Goal: Task Accomplishment & Management: Complete application form

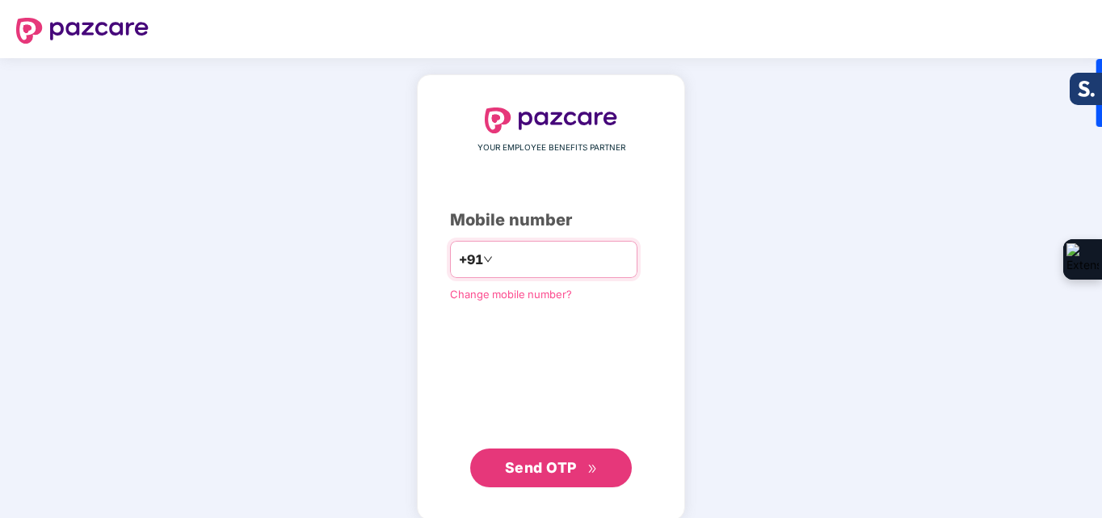
click at [533, 262] on input "number" at bounding box center [562, 259] width 133 height 26
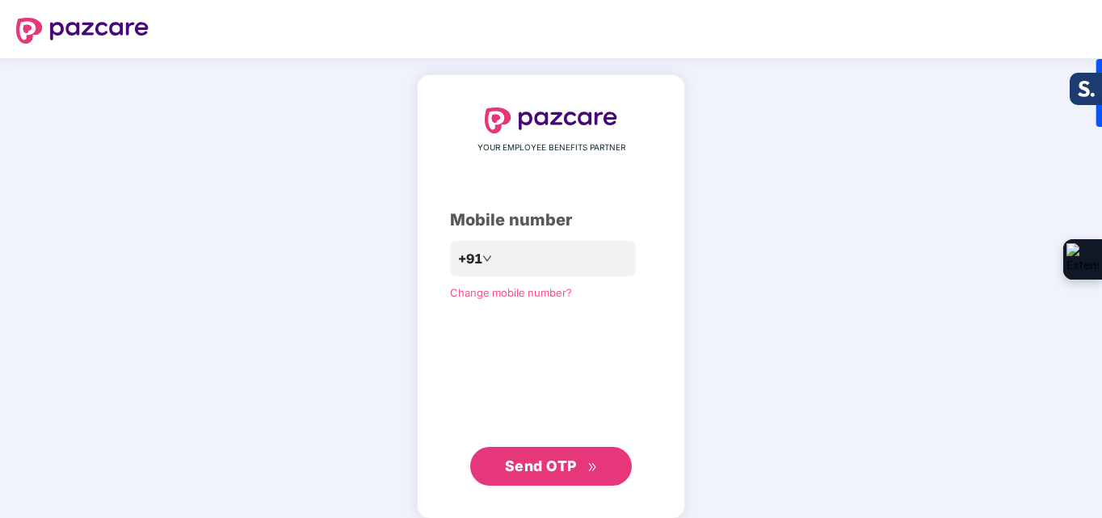
click at [562, 463] on span "Send OTP" at bounding box center [541, 465] width 72 height 17
click at [573, 466] on span "Send OTP" at bounding box center [541, 465] width 72 height 17
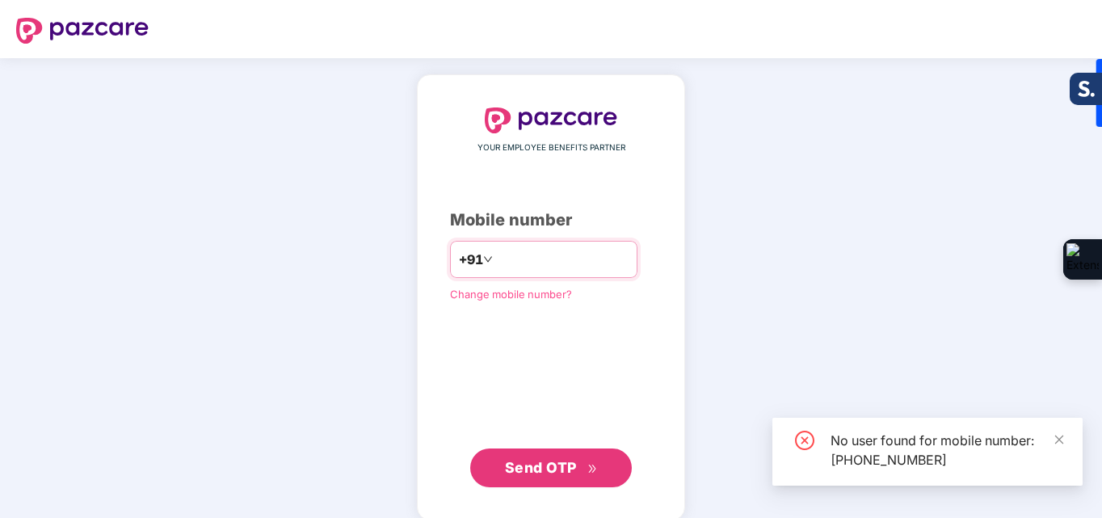
drag, startPoint x: 586, startPoint y: 263, endPoint x: 483, endPoint y: 252, distance: 103.2
click at [496, 252] on input "**********" at bounding box center [562, 259] width 133 height 26
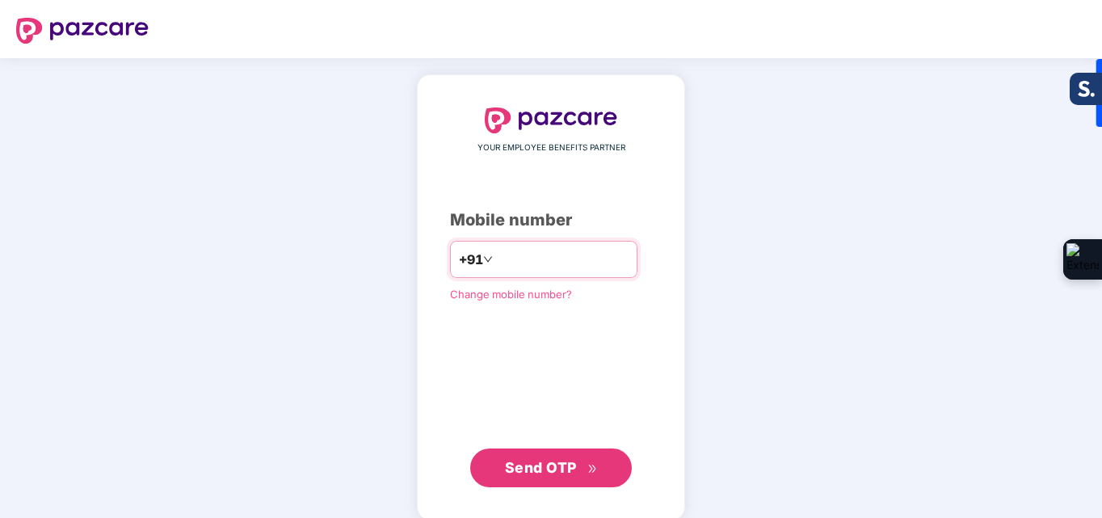
drag, startPoint x: 476, startPoint y: 256, endPoint x: 566, endPoint y: 249, distance: 90.0
click at [566, 249] on input "**********" at bounding box center [562, 259] width 133 height 26
click at [609, 259] on input "**********" at bounding box center [562, 259] width 133 height 26
click at [554, 254] on input "**********" at bounding box center [562, 259] width 133 height 26
type input "**********"
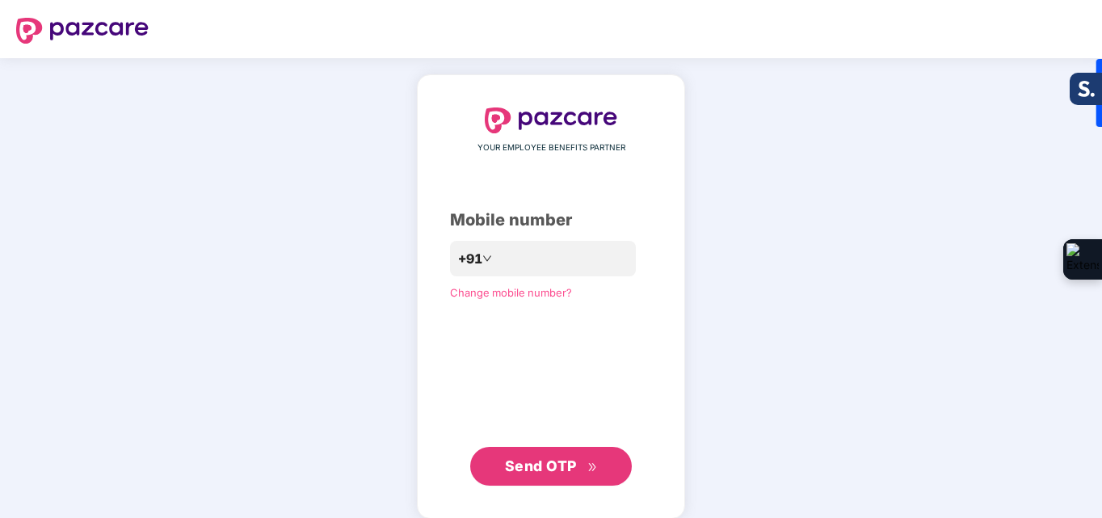
click at [559, 464] on span "Send OTP" at bounding box center [541, 465] width 72 height 17
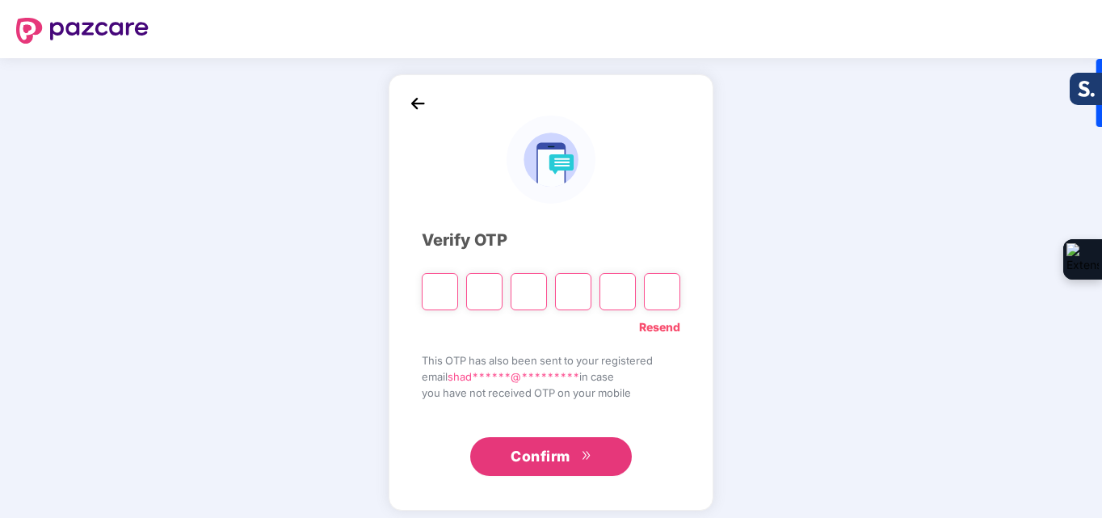
type input "*"
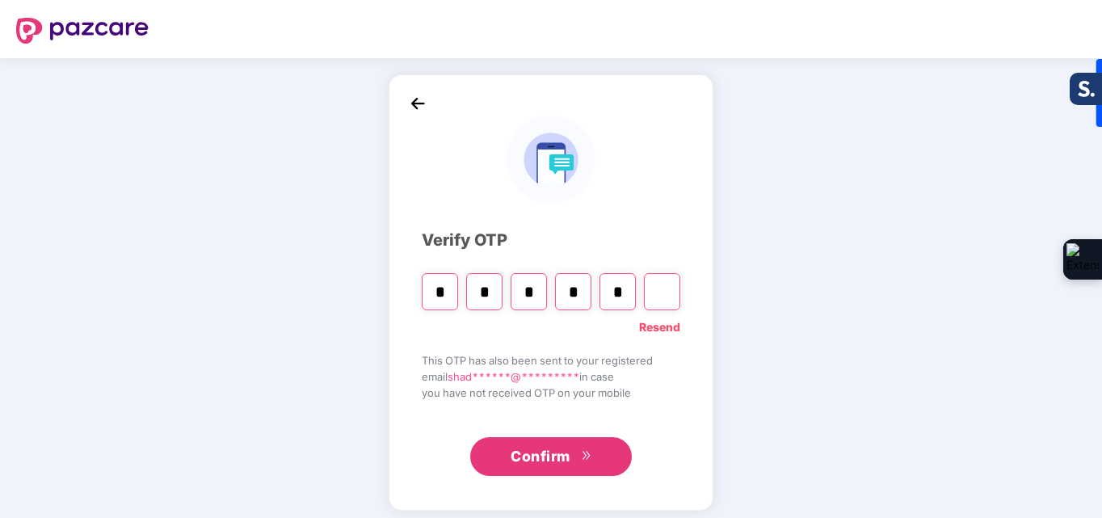
type input "*"
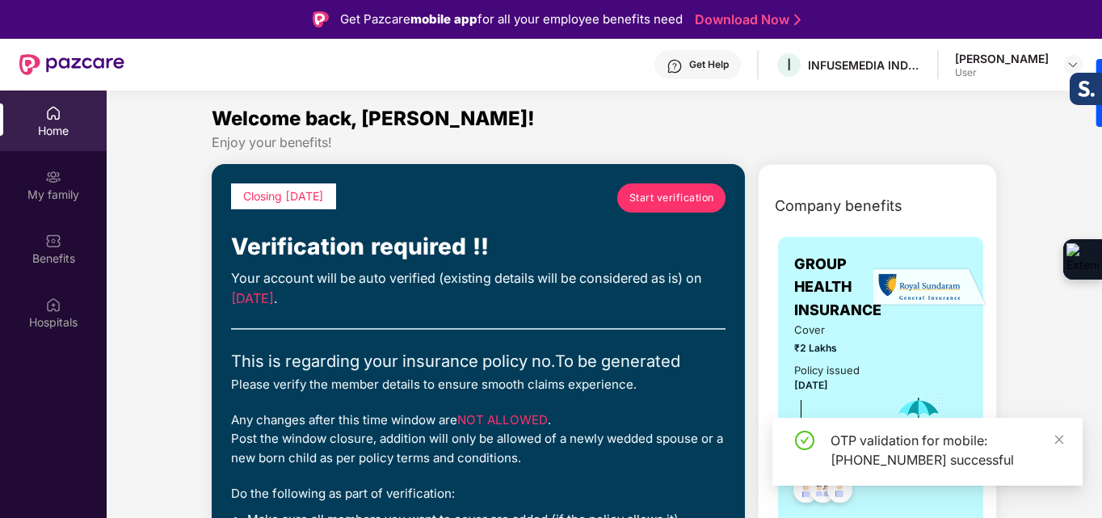
click at [684, 193] on span "Start verification" at bounding box center [672, 197] width 85 height 15
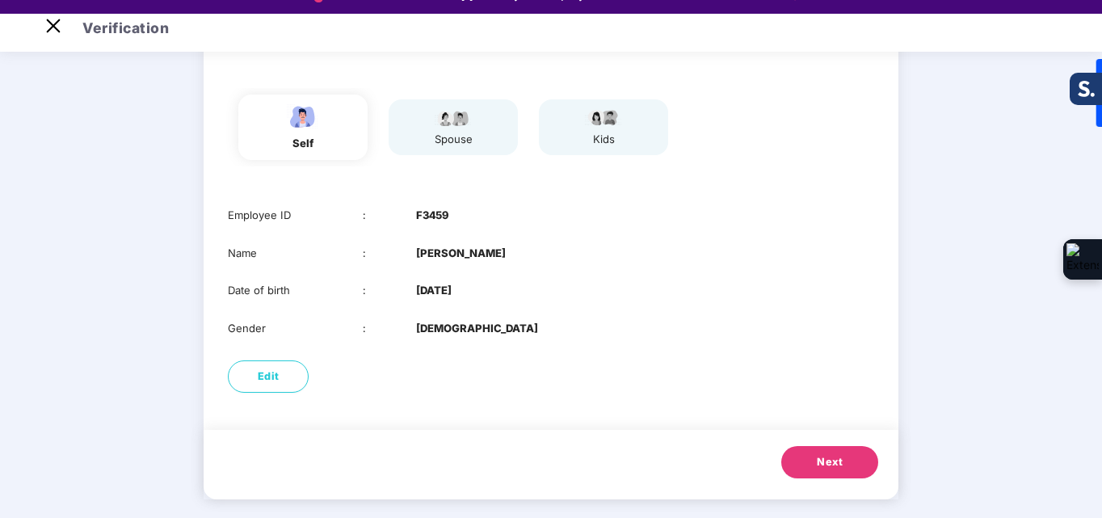
scroll to position [39, 0]
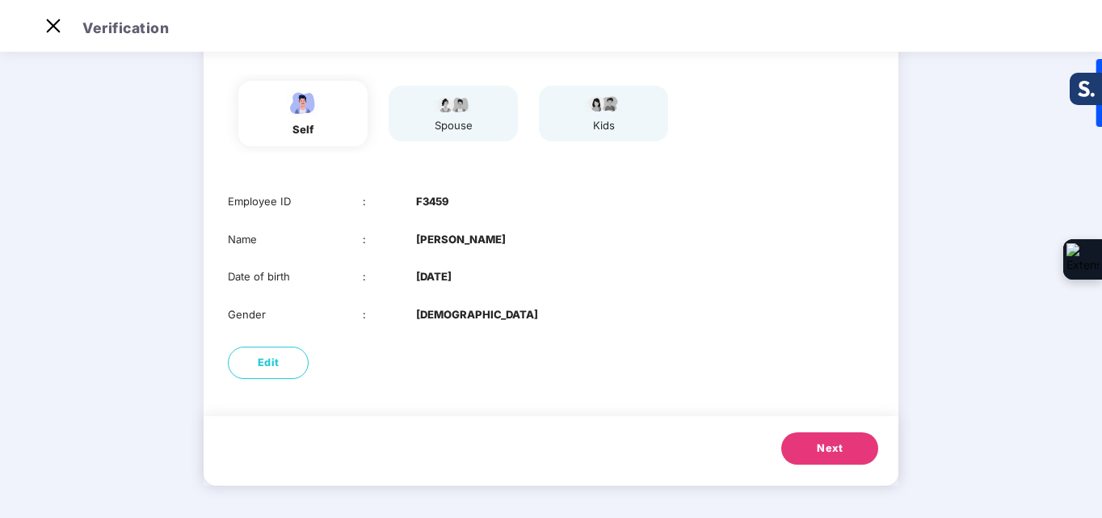
click at [807, 453] on button "Next" at bounding box center [829, 448] width 97 height 32
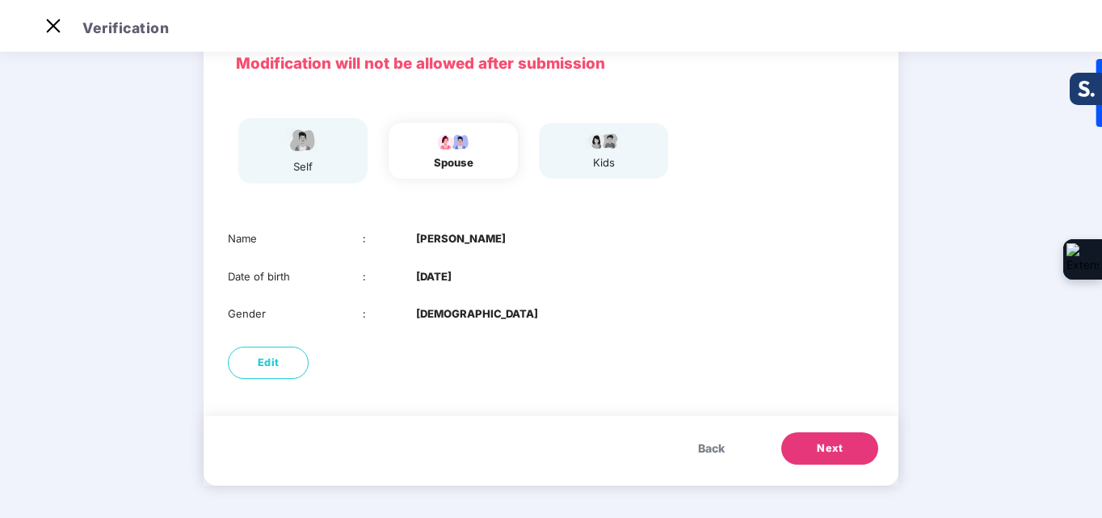
scroll to position [84, 0]
click at [803, 449] on button "Next" at bounding box center [829, 448] width 97 height 32
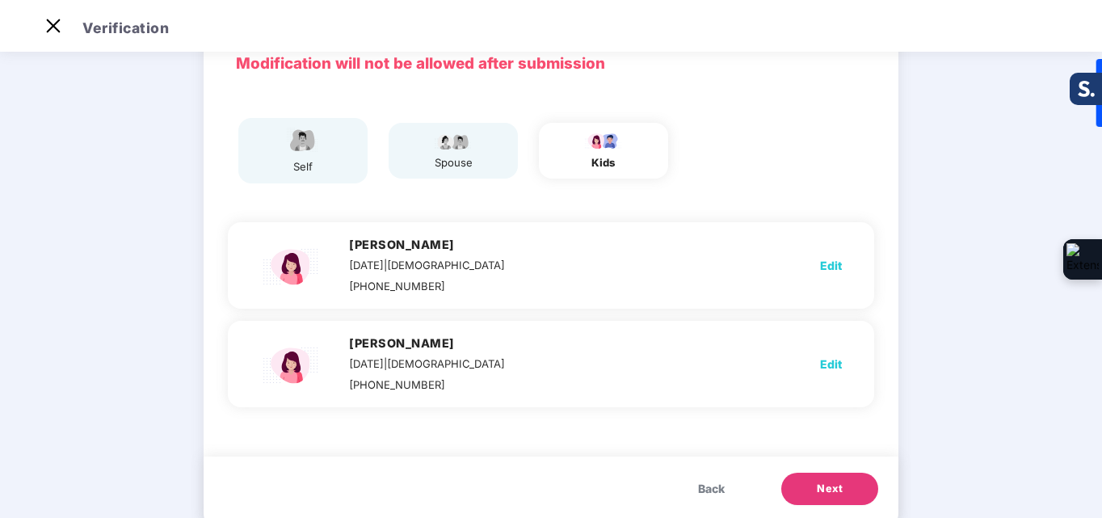
scroll to position [121, 0]
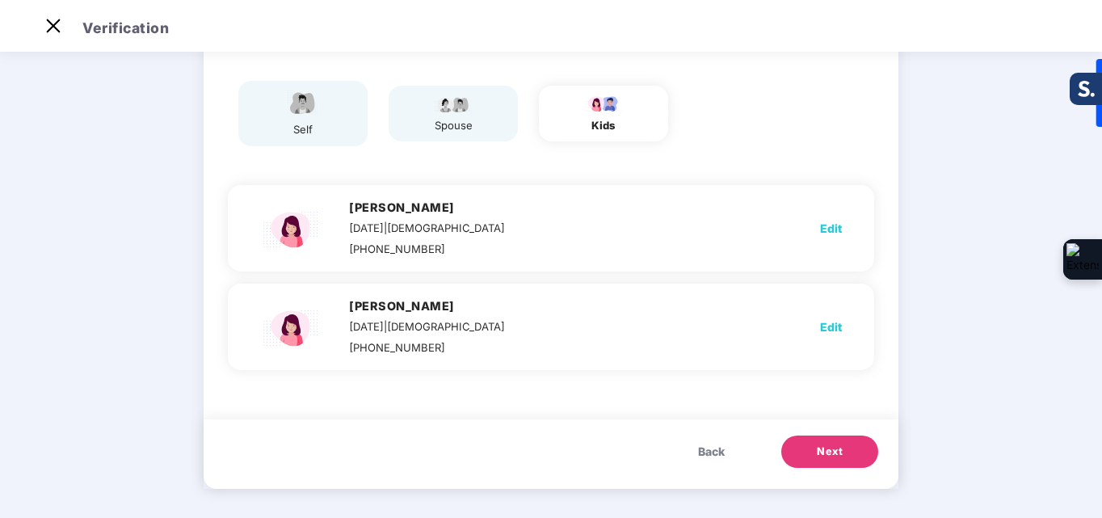
click at [833, 450] on span "Next" at bounding box center [830, 452] width 26 height 16
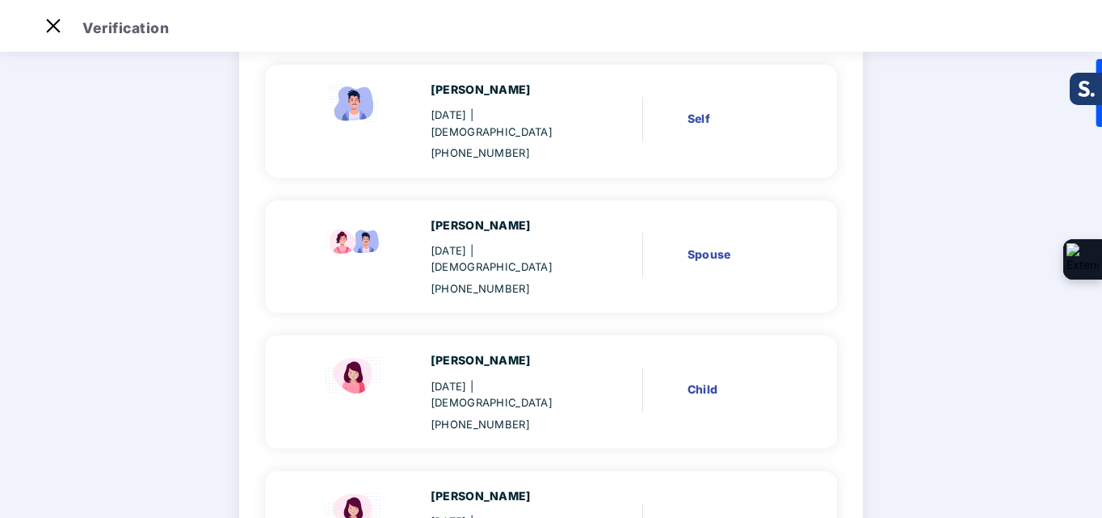
scroll to position [285, 0]
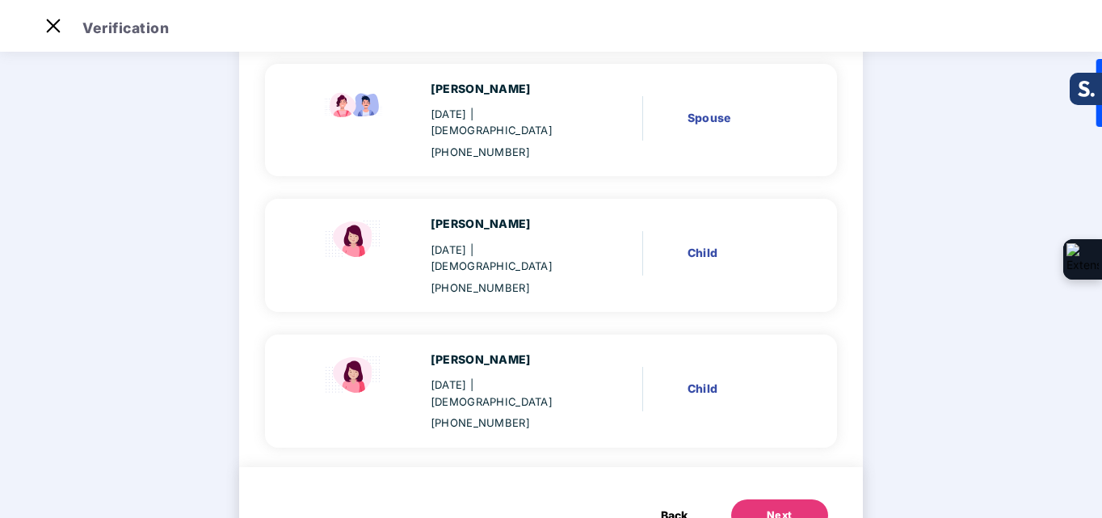
click at [756, 499] on button "Next" at bounding box center [779, 515] width 97 height 32
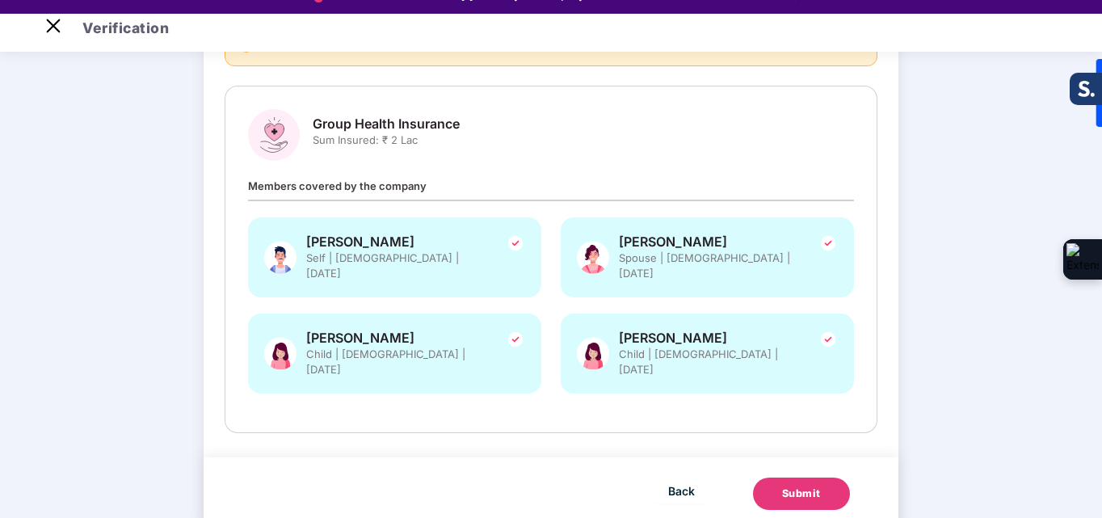
scroll to position [39, 0]
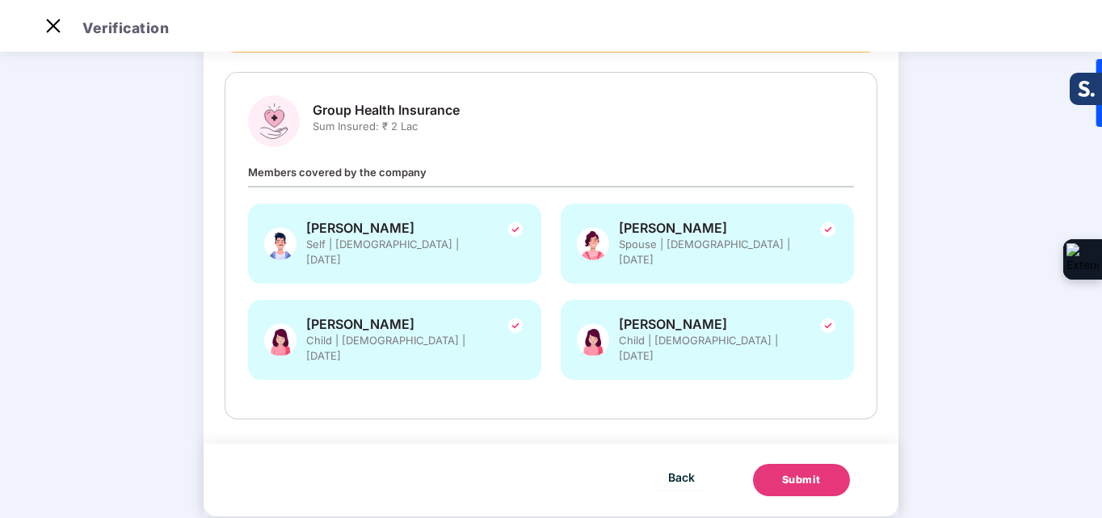
click at [812, 472] on div "Submit" at bounding box center [801, 480] width 39 height 16
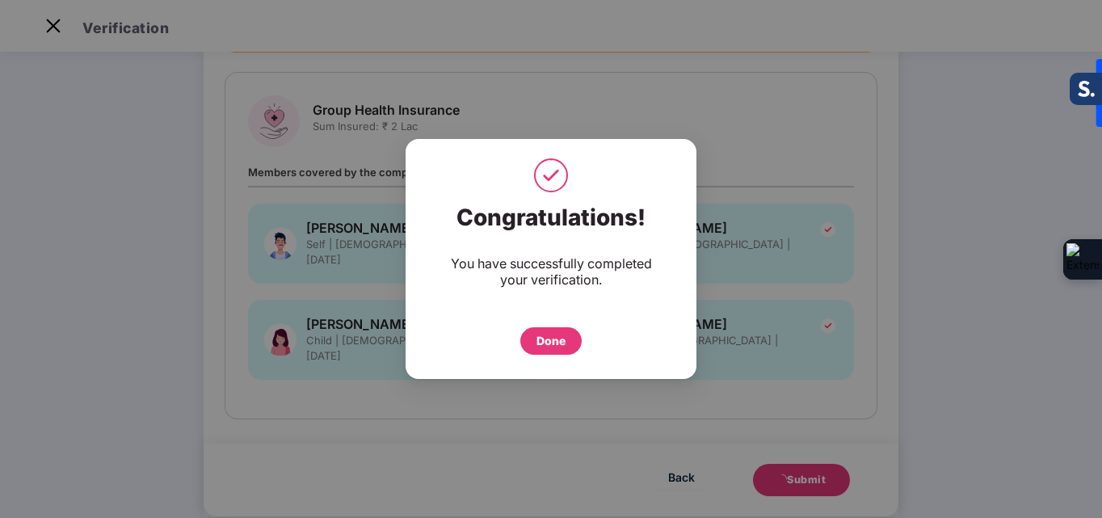
click at [545, 347] on div "Done" at bounding box center [551, 341] width 29 height 18
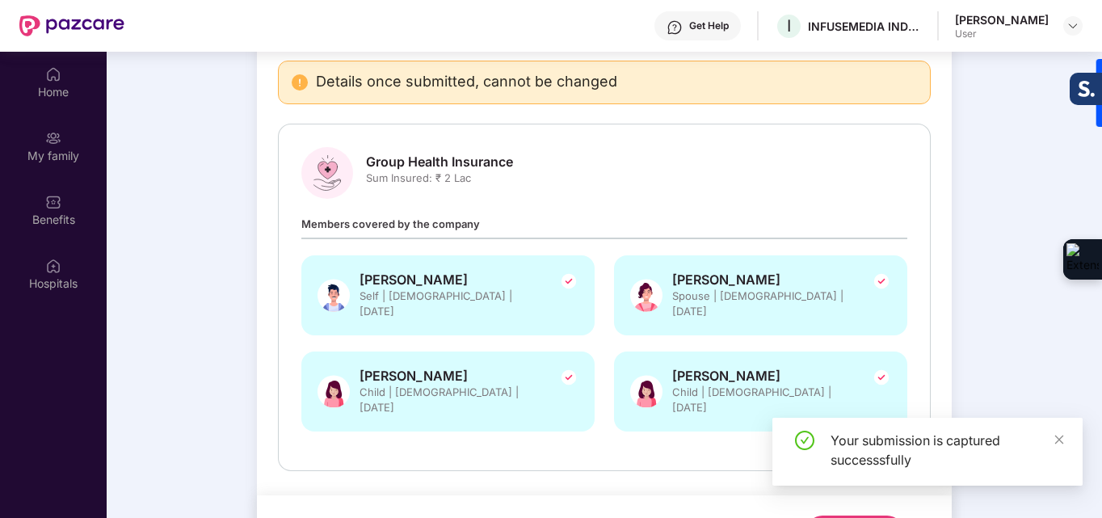
scroll to position [91, 0]
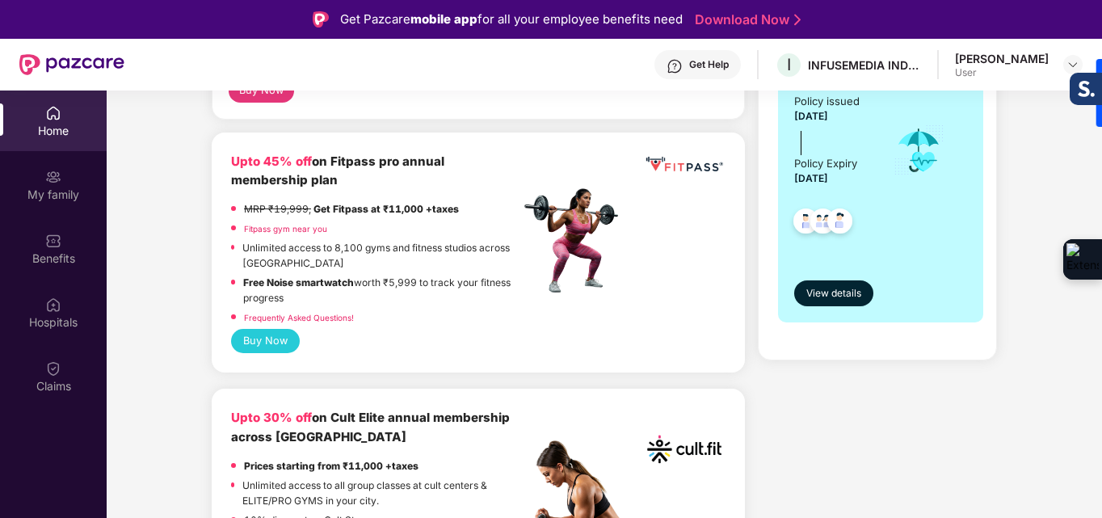
scroll to position [404, 0]
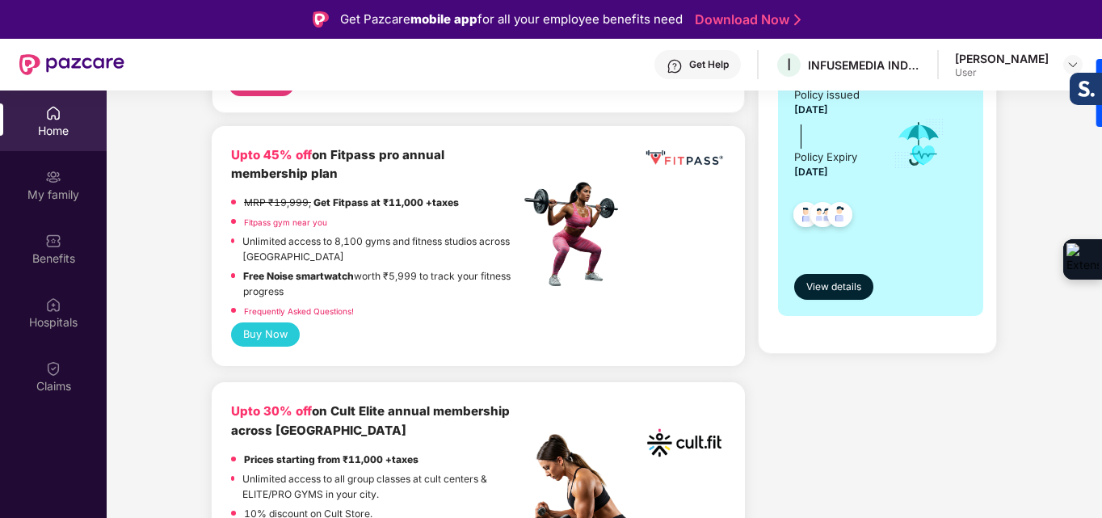
click at [284, 322] on button "Buy Now" at bounding box center [265, 334] width 69 height 24
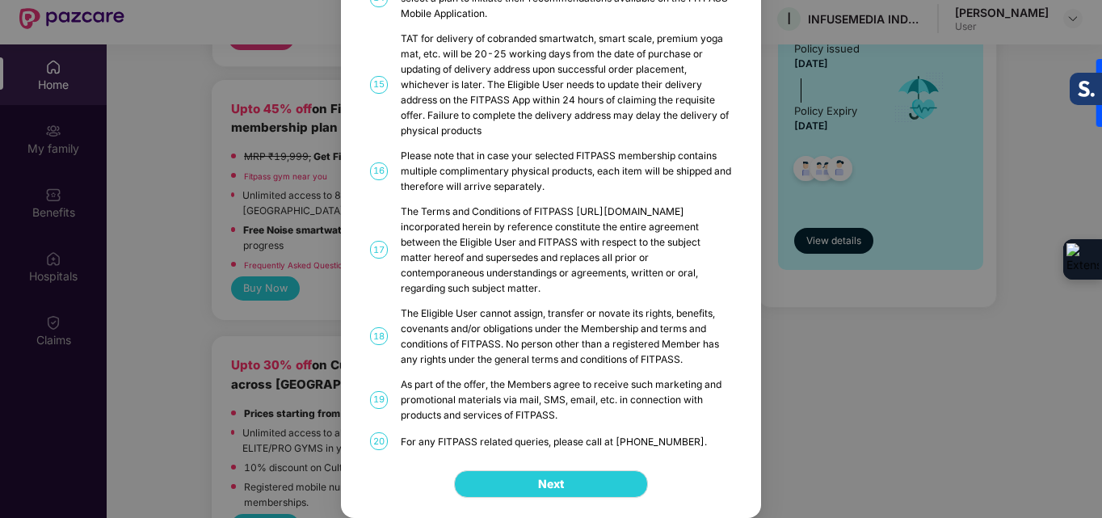
scroll to position [91, 0]
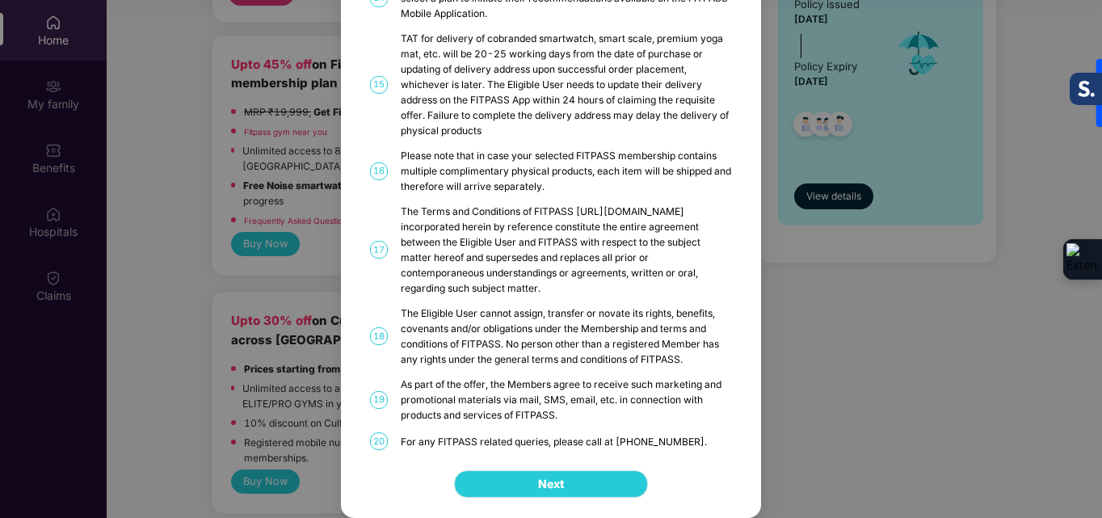
click at [579, 487] on button "Next" at bounding box center [551, 483] width 194 height 27
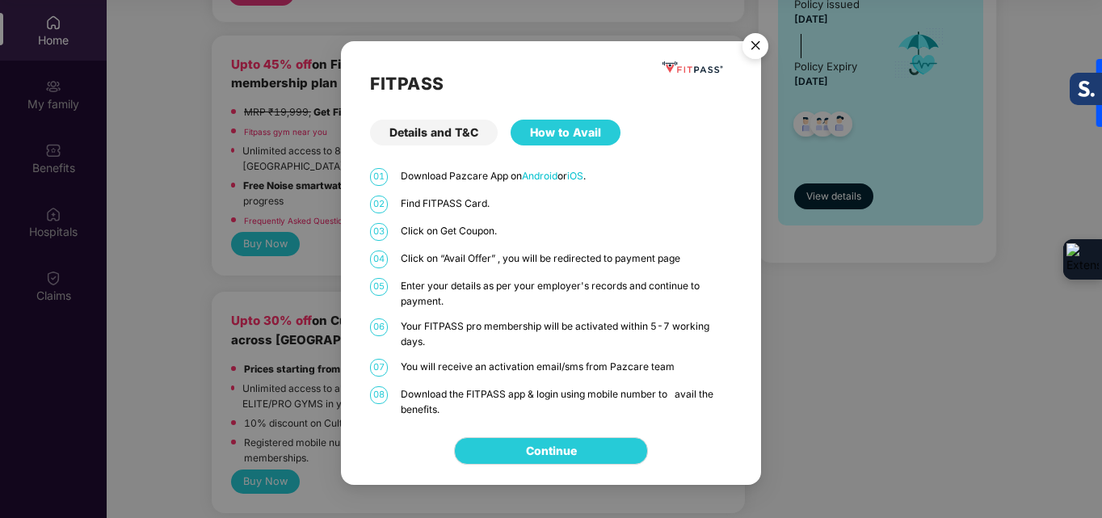
click at [756, 49] on img "Close" at bounding box center [755, 48] width 45 height 45
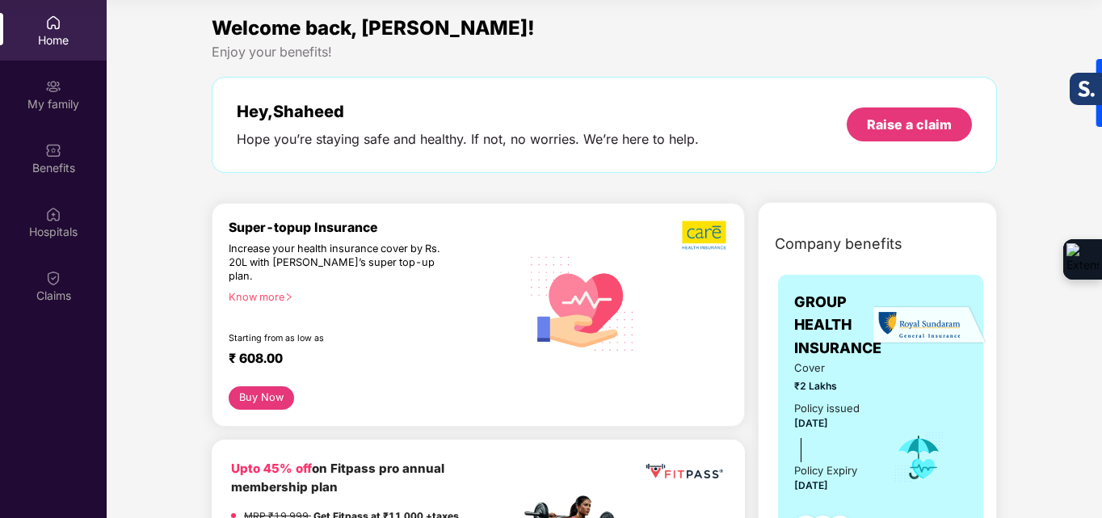
click at [278, 291] on div "Know more" at bounding box center [370, 296] width 282 height 11
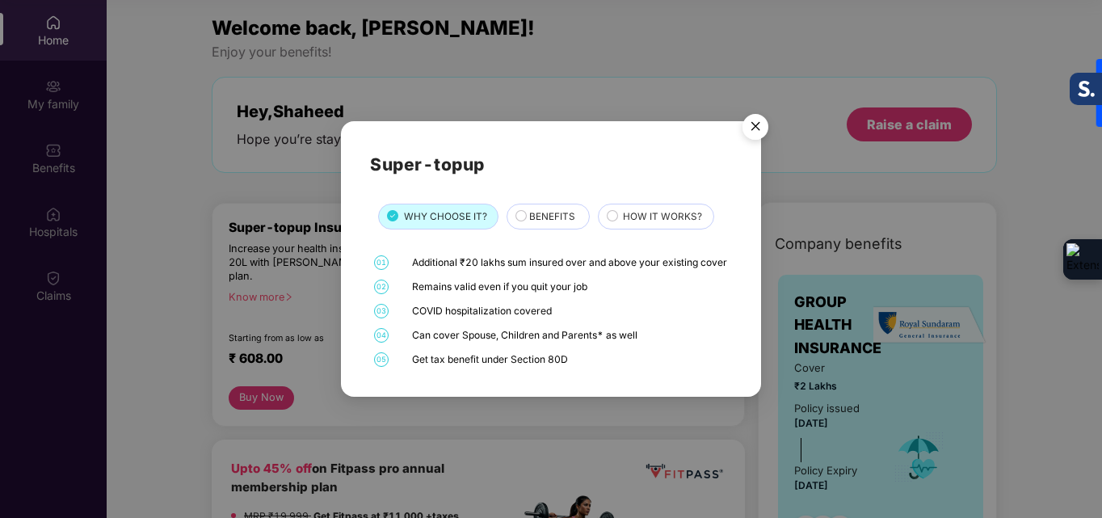
drag, startPoint x: 415, startPoint y: 293, endPoint x: 618, endPoint y: 287, distance: 203.8
click at [618, 287] on div "Remains valid even if you quit your job" at bounding box center [570, 287] width 316 height 15
click at [547, 211] on span "BENEFITS" at bounding box center [552, 216] width 46 height 15
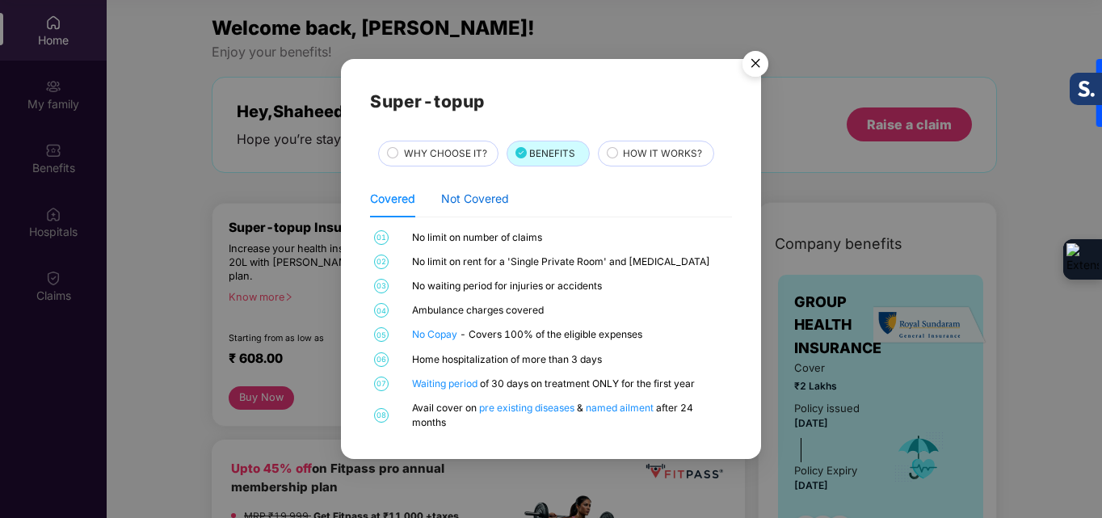
click at [482, 197] on div "Not Covered" at bounding box center [475, 199] width 68 height 18
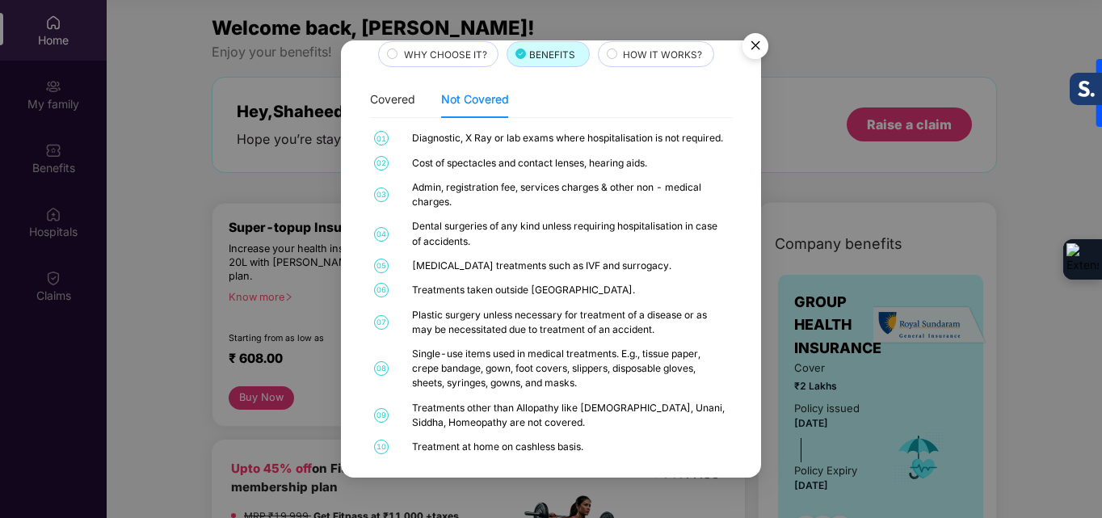
scroll to position [87, 0]
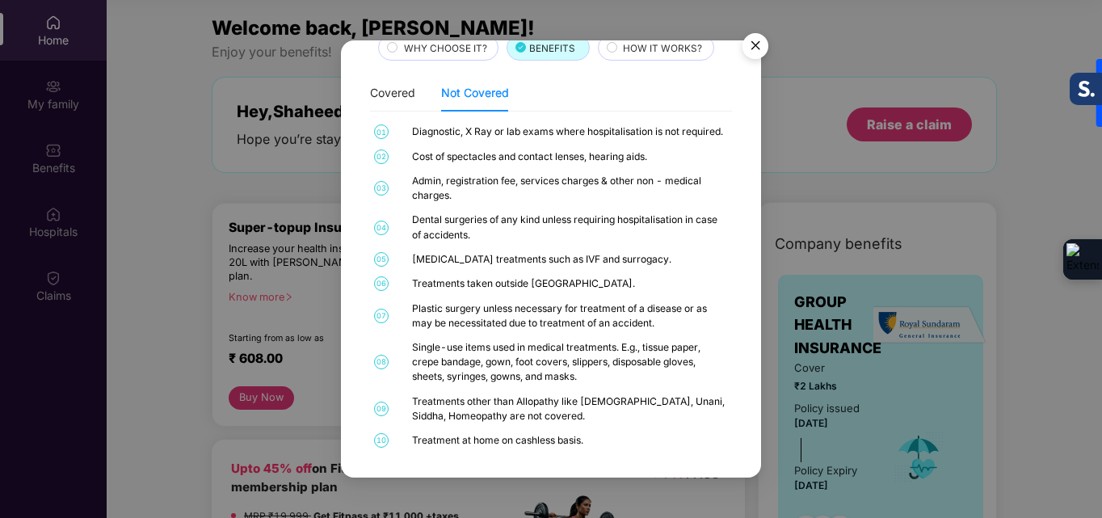
click at [647, 46] on span "HOW IT WORKS?" at bounding box center [662, 48] width 79 height 15
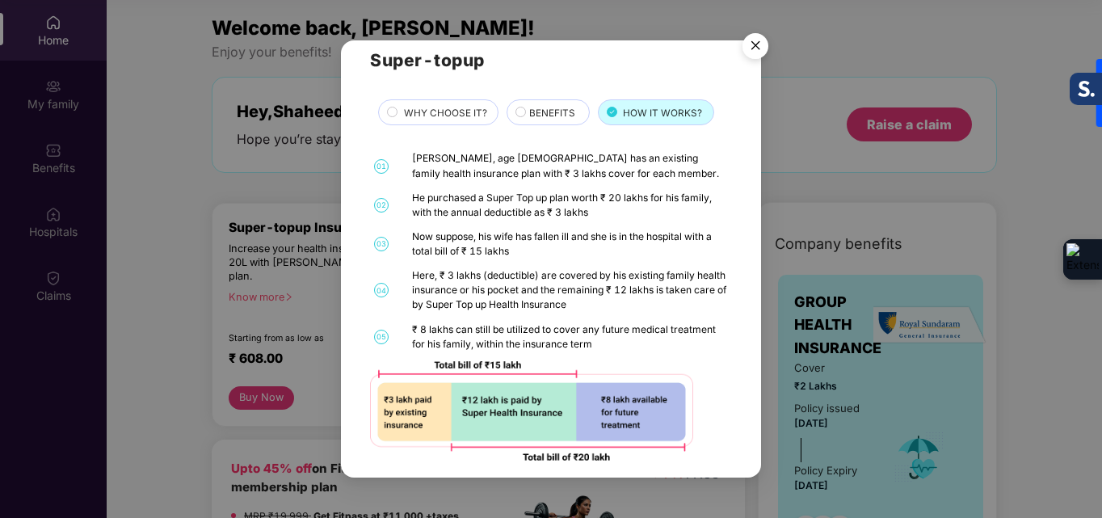
scroll to position [35, 0]
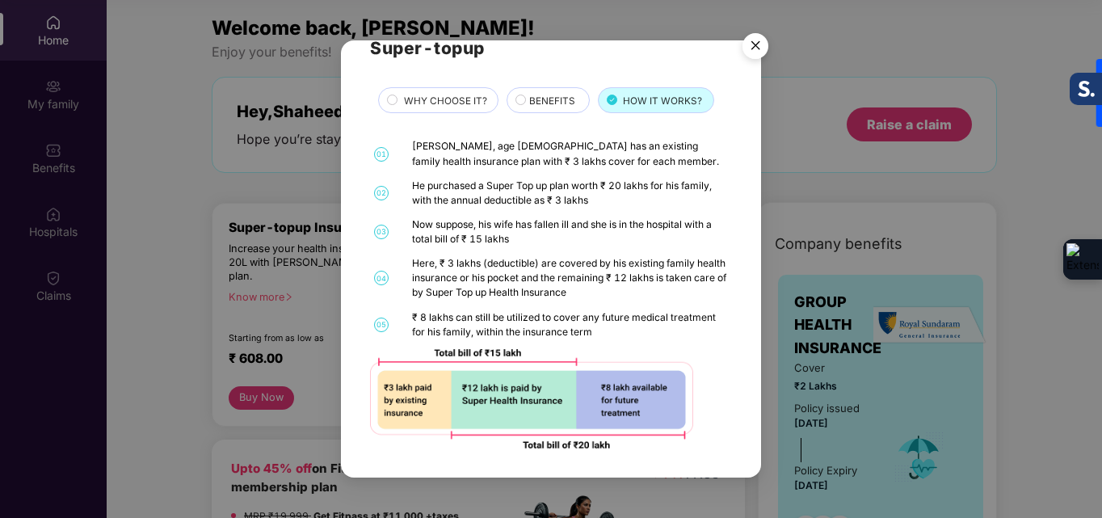
click at [755, 47] on img "Close" at bounding box center [755, 48] width 45 height 45
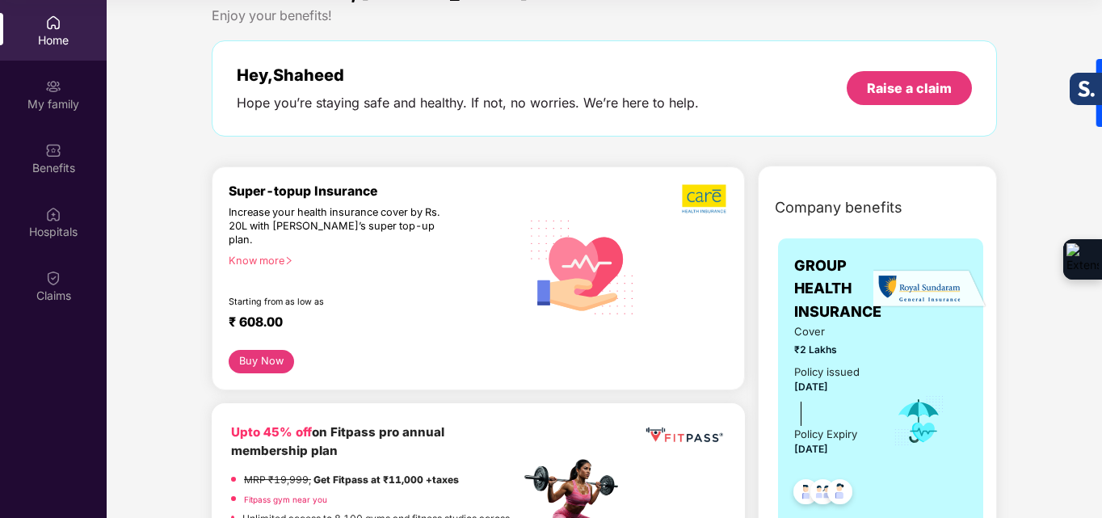
scroll to position [0, 0]
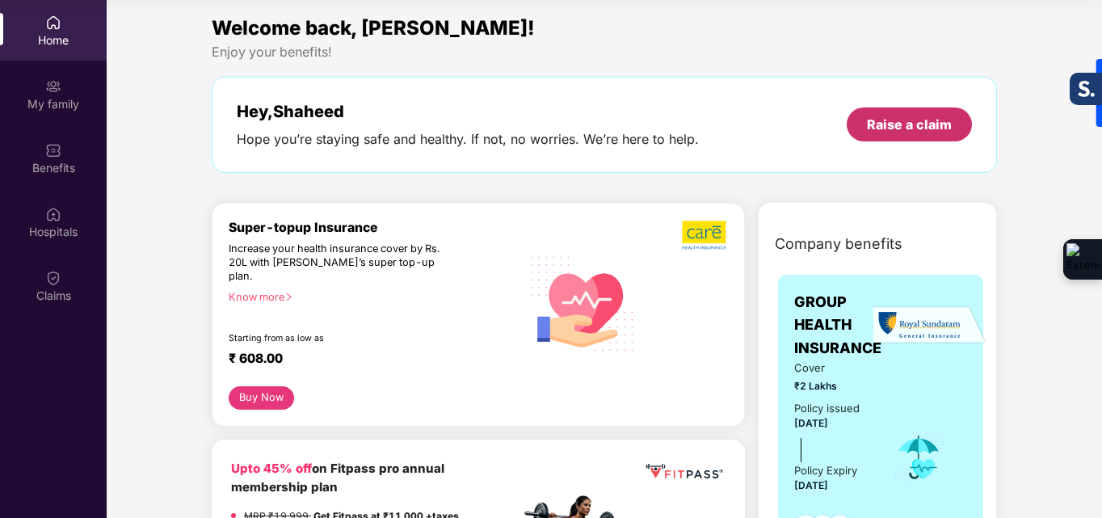
click at [891, 127] on div "Raise a claim" at bounding box center [909, 125] width 85 height 18
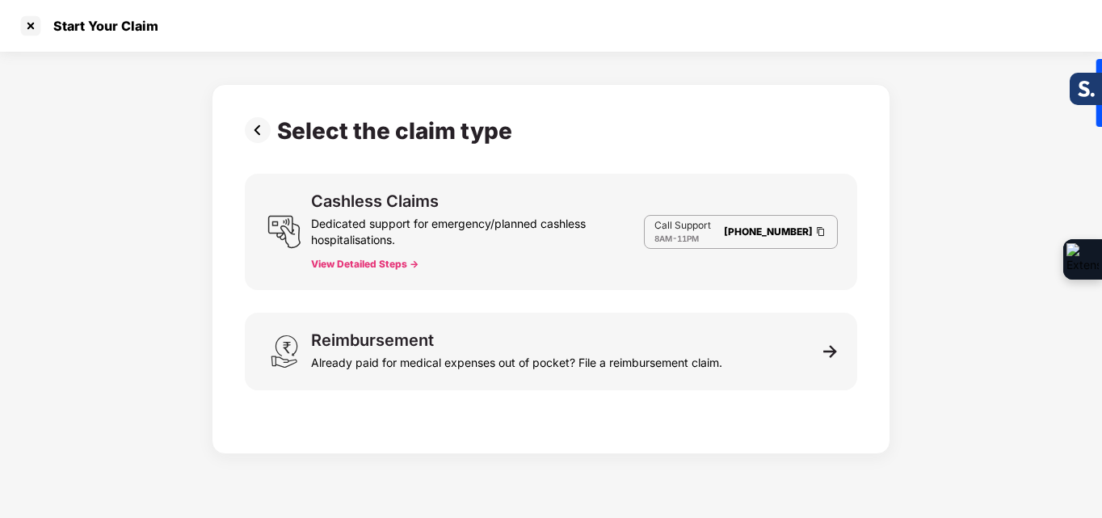
scroll to position [39, 0]
click at [22, 25] on div at bounding box center [31, 26] width 26 height 26
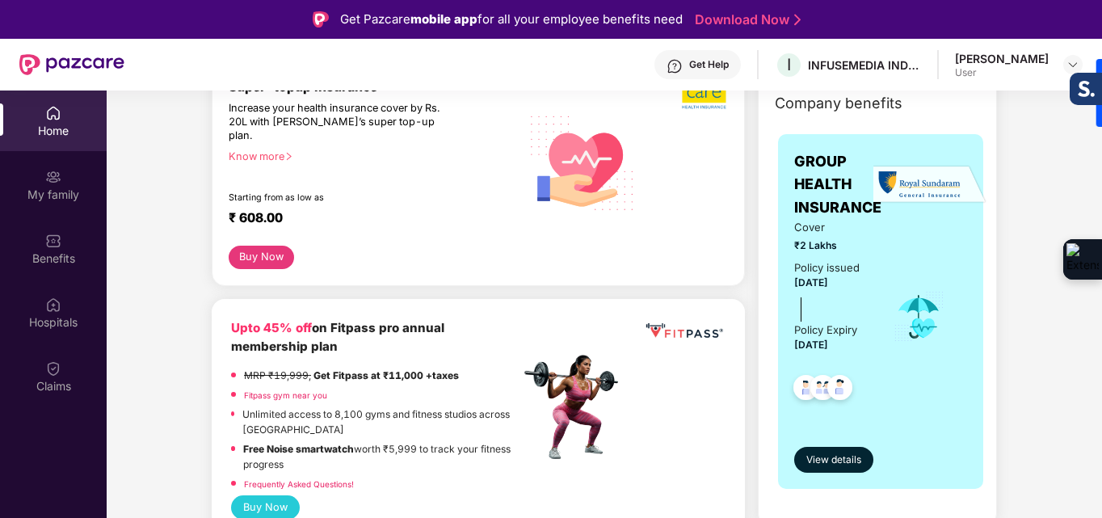
scroll to position [323, 0]
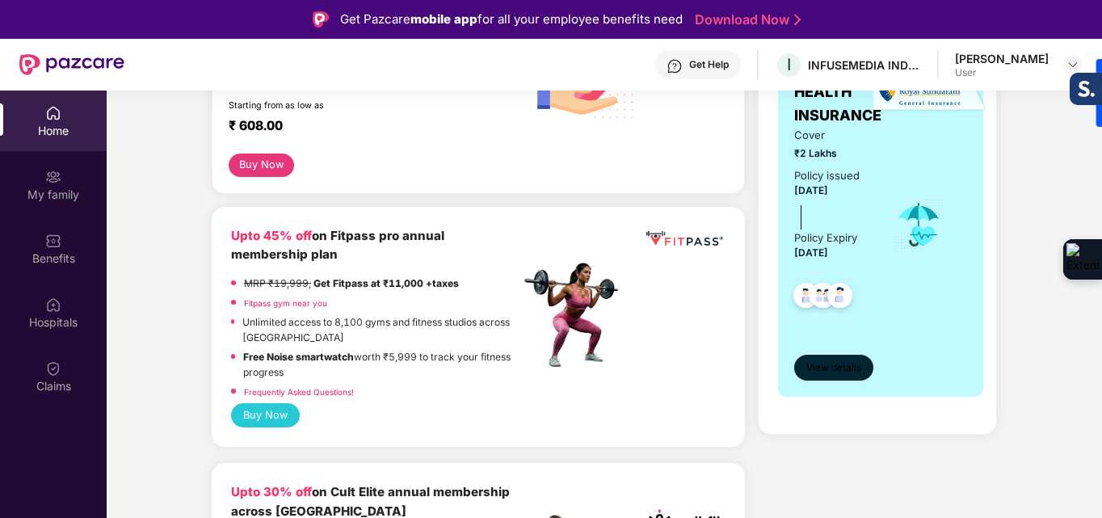
click at [861, 366] on button "View details" at bounding box center [833, 368] width 79 height 26
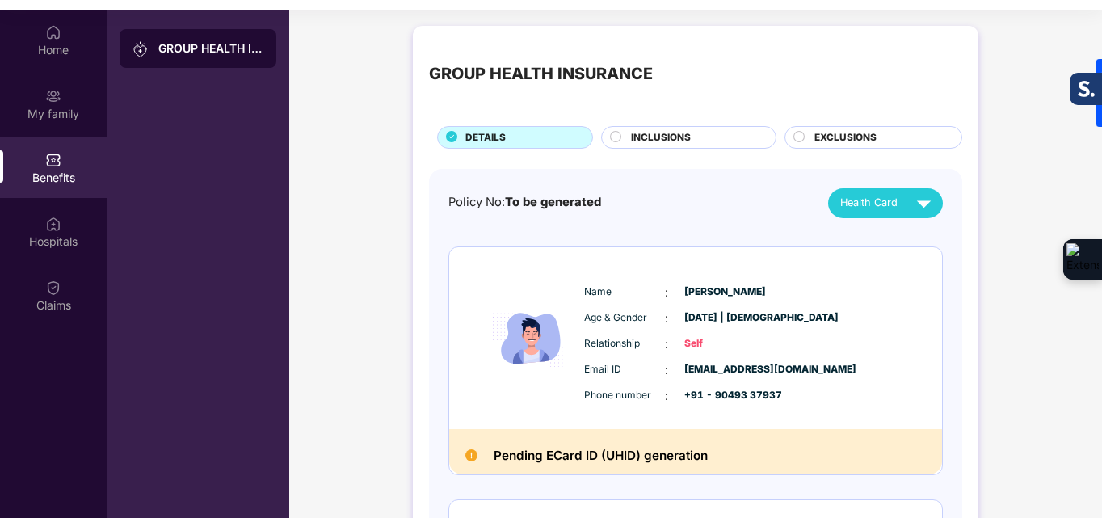
click at [619, 134] on circle at bounding box center [616, 136] width 11 height 11
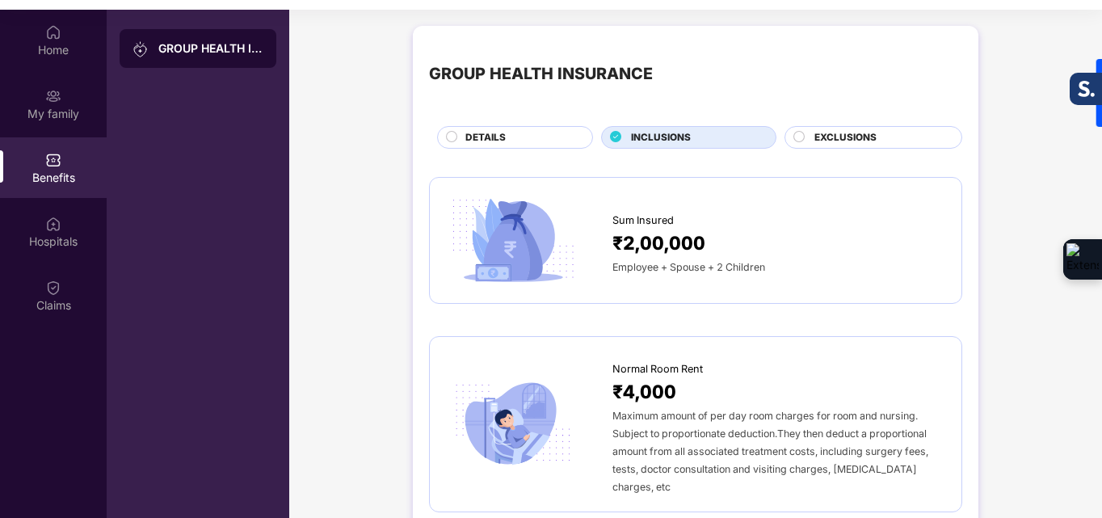
click at [801, 138] on circle at bounding box center [799, 136] width 11 height 11
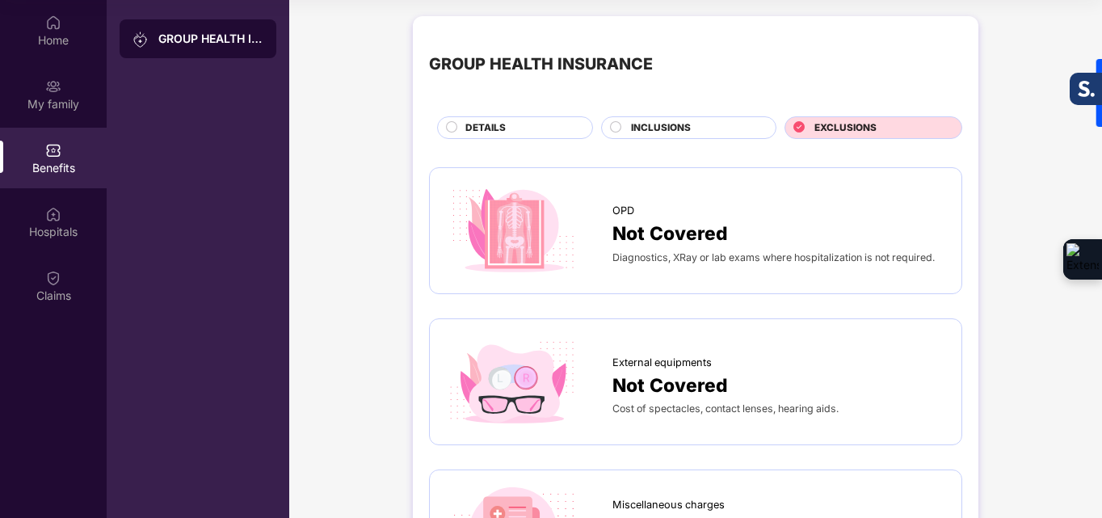
click at [459, 124] on div "DETAILS" at bounding box center [520, 129] width 127 height 18
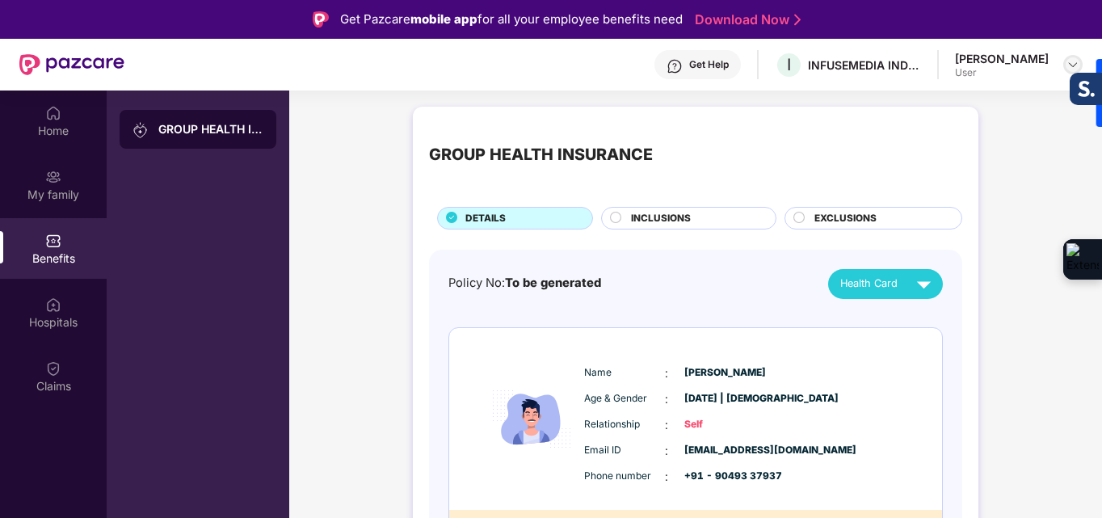
click at [1074, 58] on img at bounding box center [1073, 64] width 13 height 13
